Goal: Navigation & Orientation: Find specific page/section

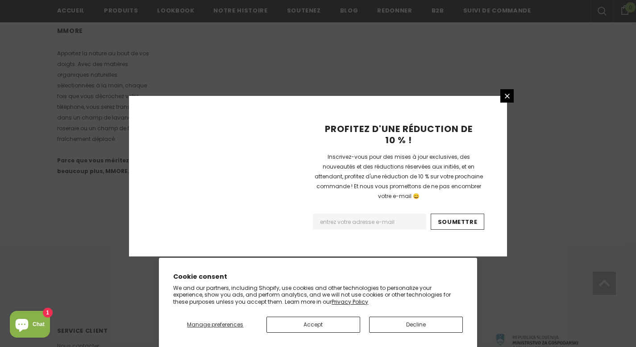
scroll to position [589, 0]
